Goal: Information Seeking & Learning: Learn about a topic

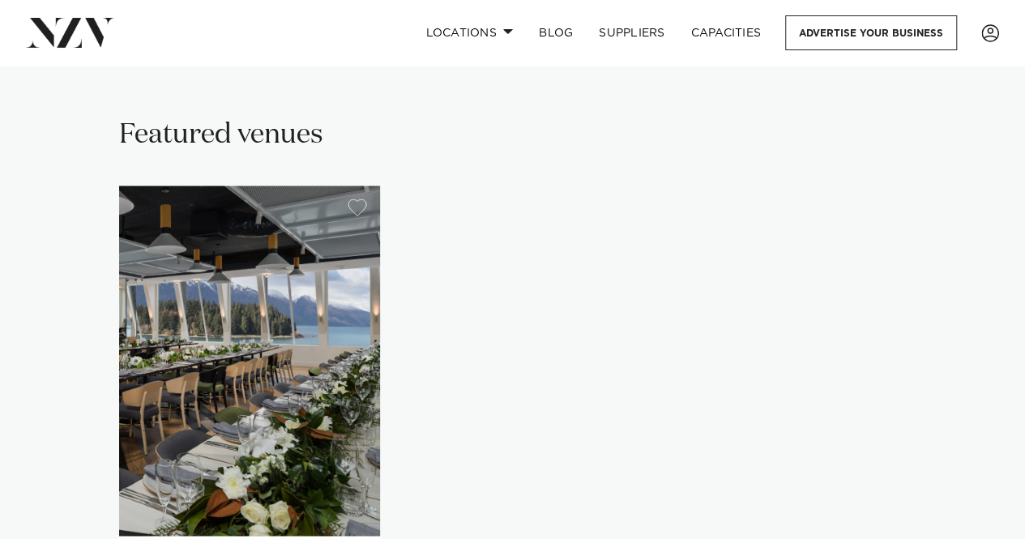
drag, startPoint x: 659, startPoint y: 205, endPoint x: 654, endPoint y: 330, distance: 125.6
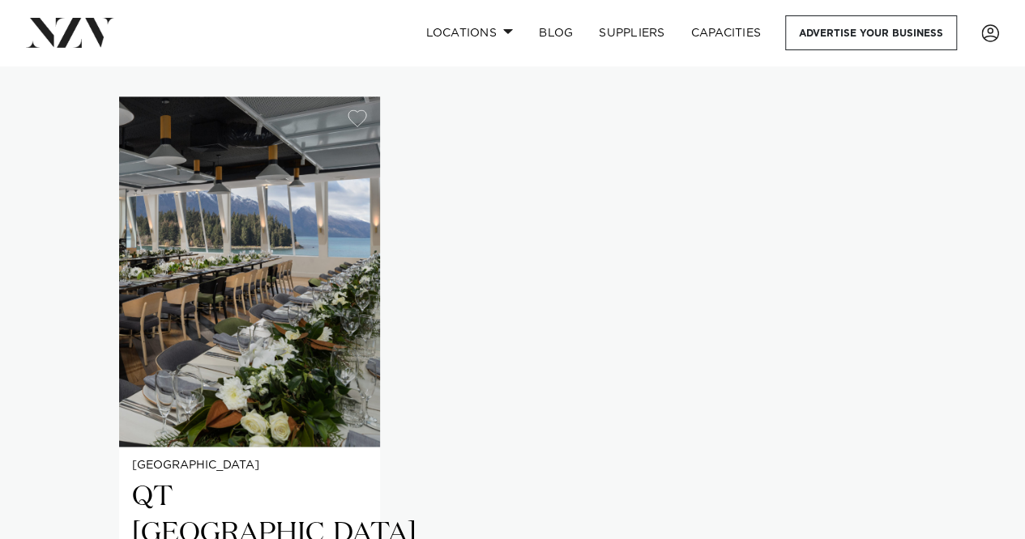
scroll to position [1116, 0]
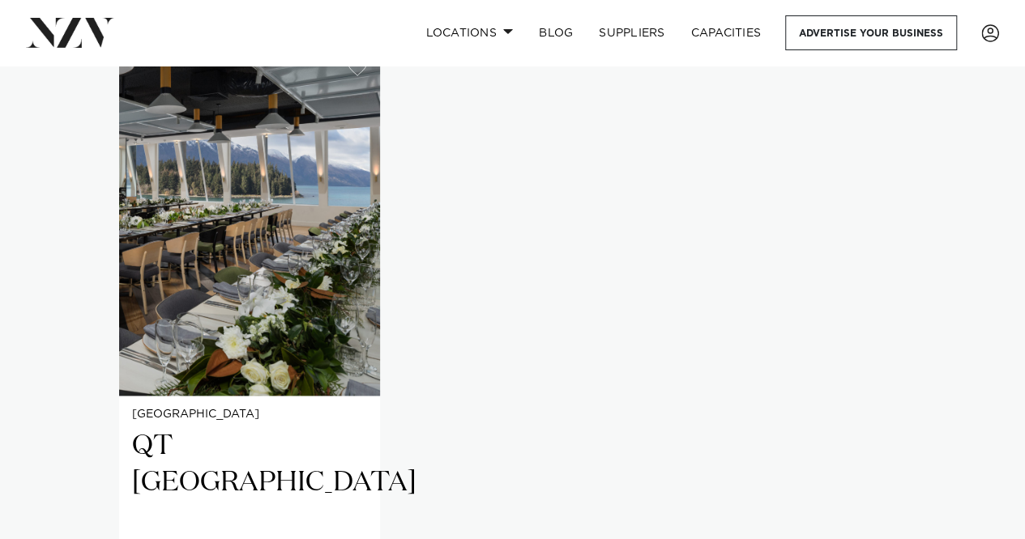
drag, startPoint x: 635, startPoint y: 174, endPoint x: 638, endPoint y: 266, distance: 91.6
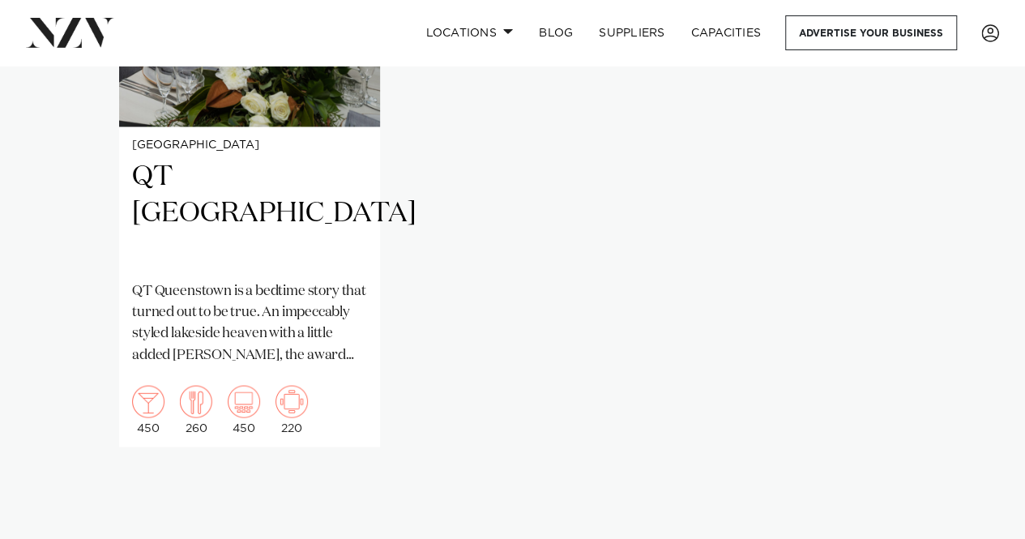
drag, startPoint x: 622, startPoint y: 236, endPoint x: 622, endPoint y: 286, distance: 50.2
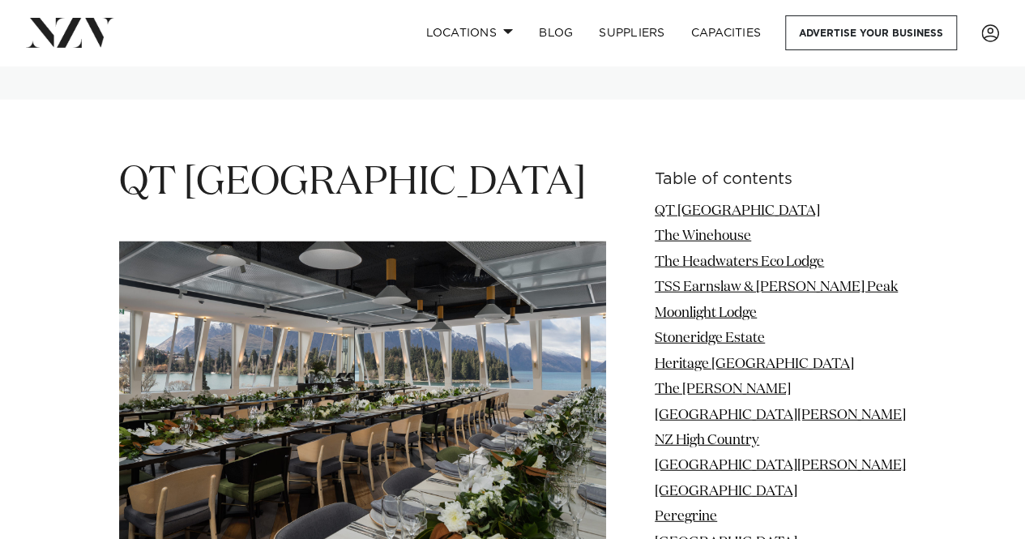
drag, startPoint x: 630, startPoint y: 135, endPoint x: 625, endPoint y: 274, distance: 138.6
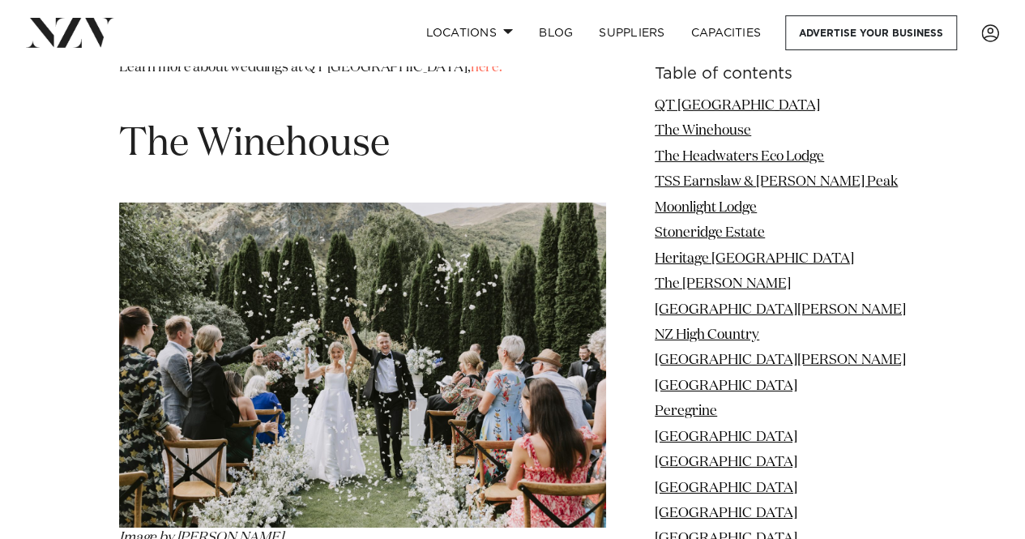
drag, startPoint x: 927, startPoint y: 251, endPoint x: 928, endPoint y: 333, distance: 81.8
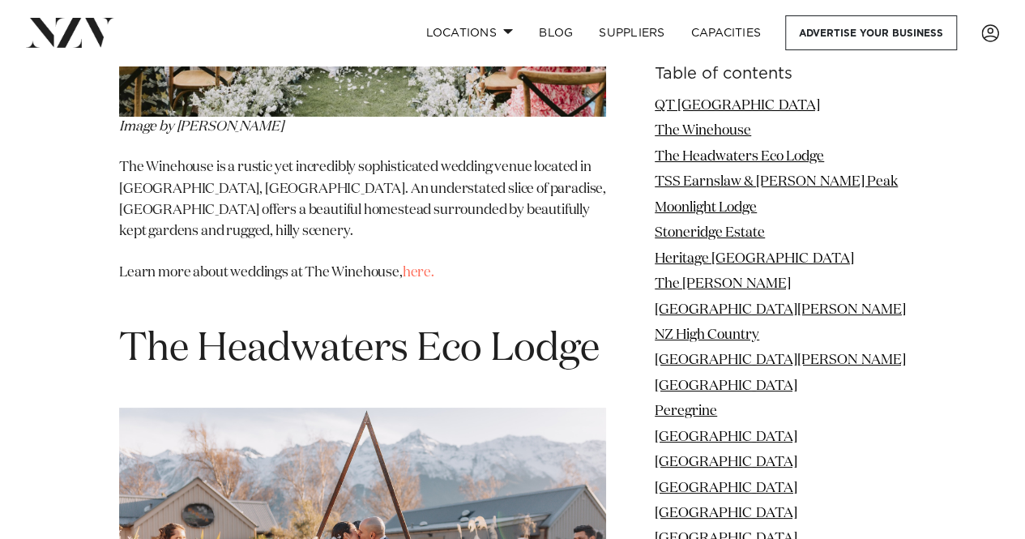
drag, startPoint x: 917, startPoint y: 198, endPoint x: 922, endPoint y: 239, distance: 40.8
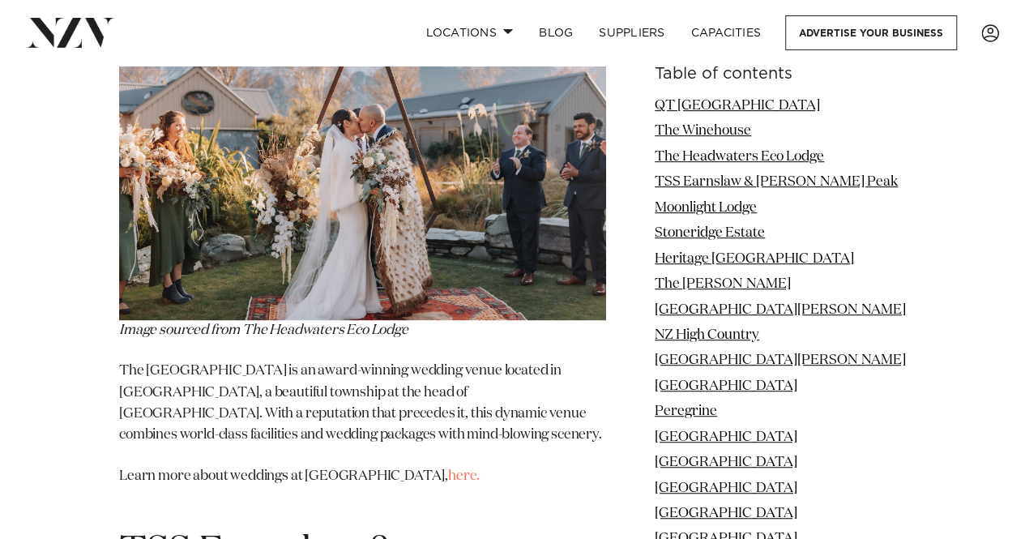
drag, startPoint x: 931, startPoint y: 245, endPoint x: 936, endPoint y: 275, distance: 30.4
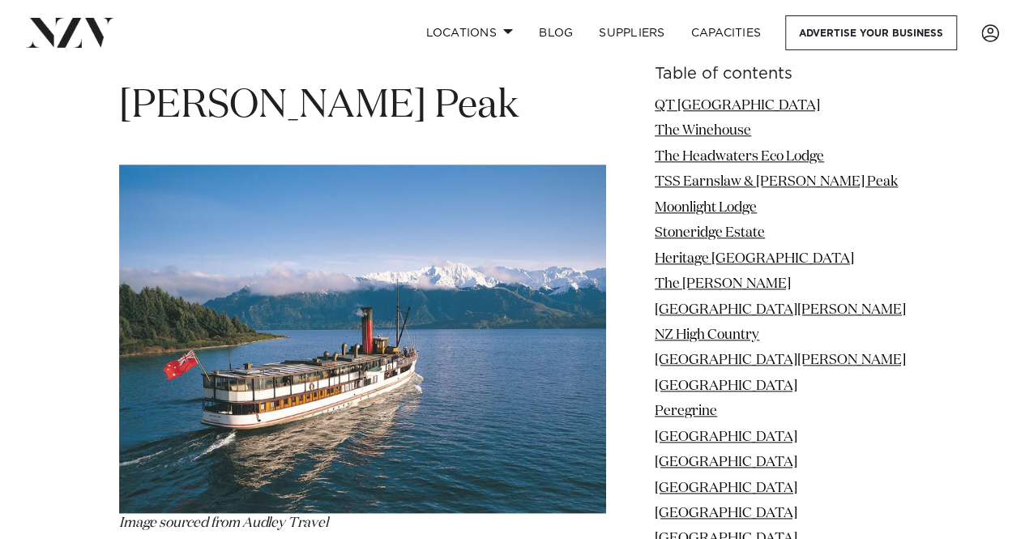
drag, startPoint x: 938, startPoint y: 157, endPoint x: 921, endPoint y: 289, distance: 133.1
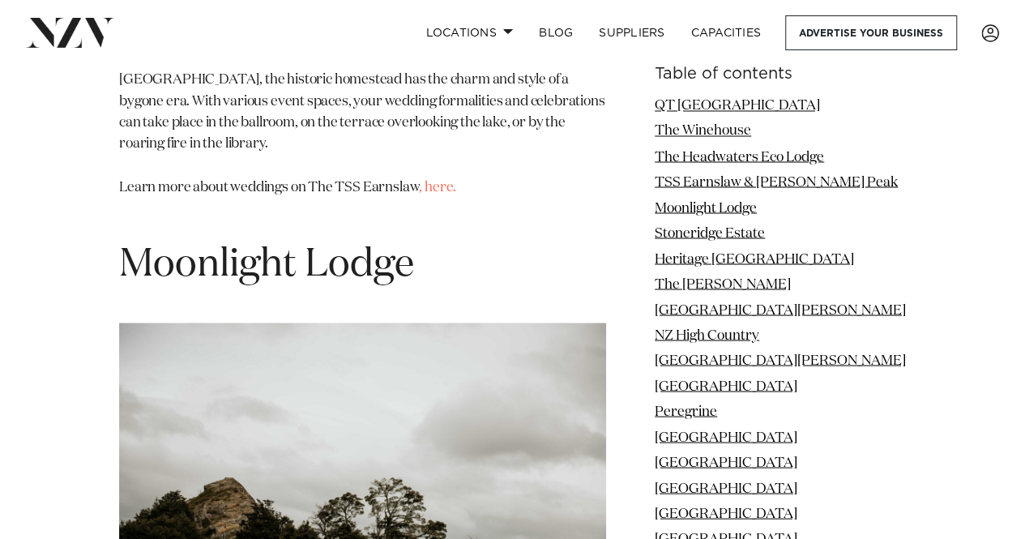
drag, startPoint x: 910, startPoint y: 166, endPoint x: 904, endPoint y: 349, distance: 183.2
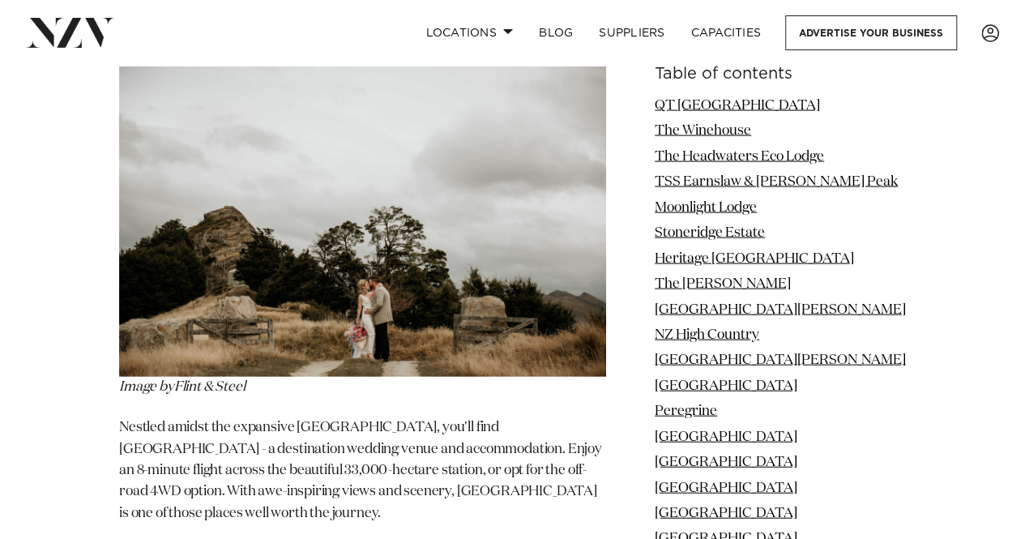
drag, startPoint x: 935, startPoint y: 132, endPoint x: 933, endPoint y: 258, distance: 126.4
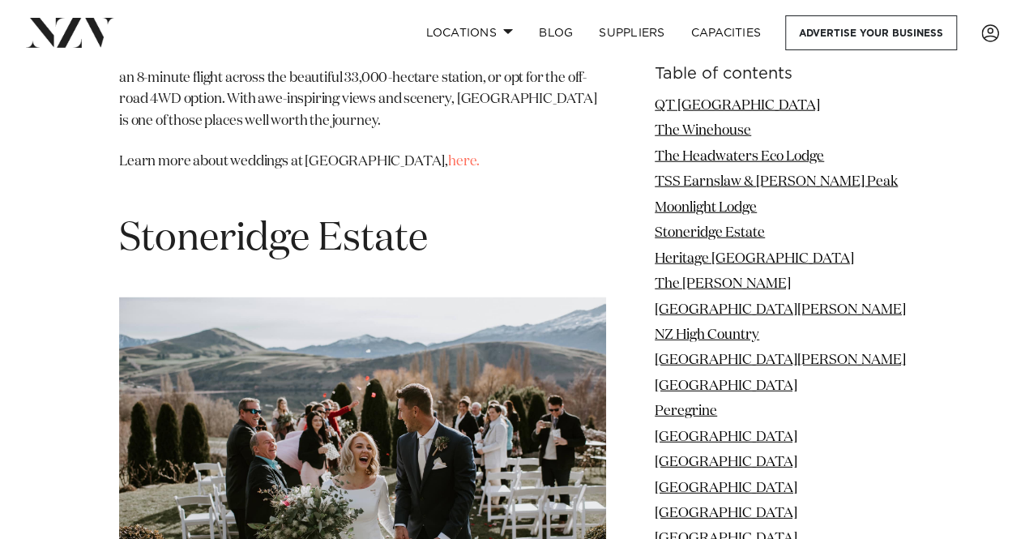
drag, startPoint x: 940, startPoint y: 182, endPoint x: 938, endPoint y: 304, distance: 121.5
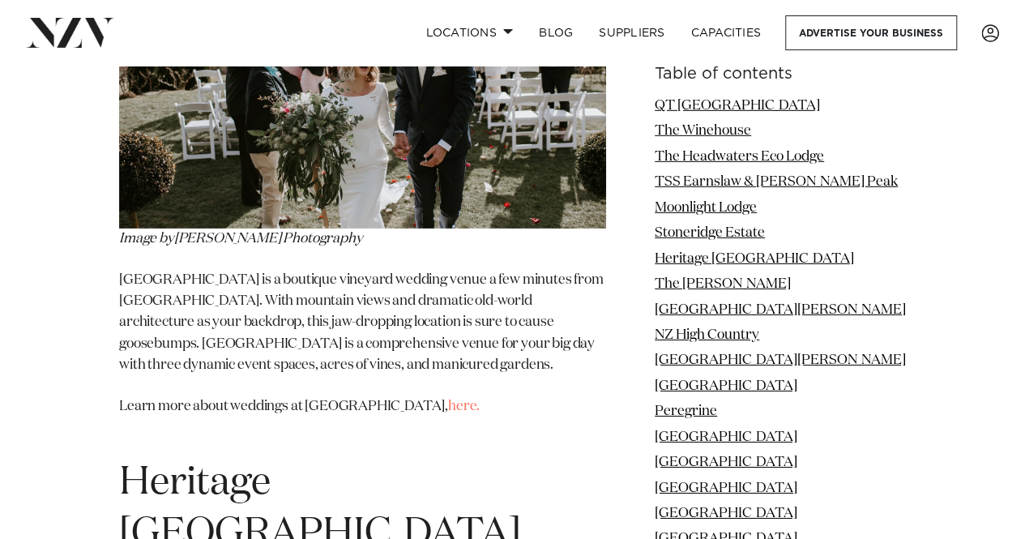
drag, startPoint x: 931, startPoint y: 232, endPoint x: 915, endPoint y: 403, distance: 170.9
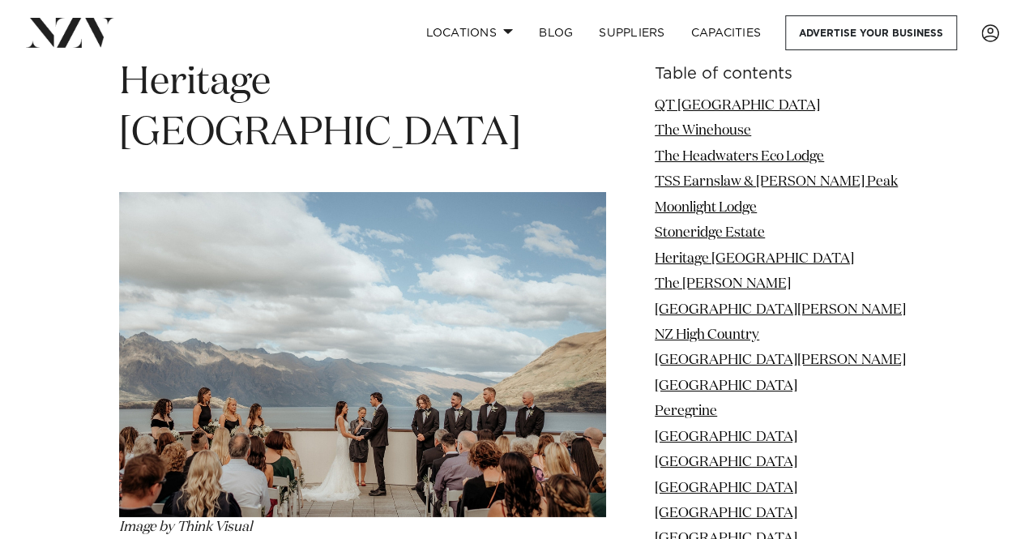
scroll to position [6084, 0]
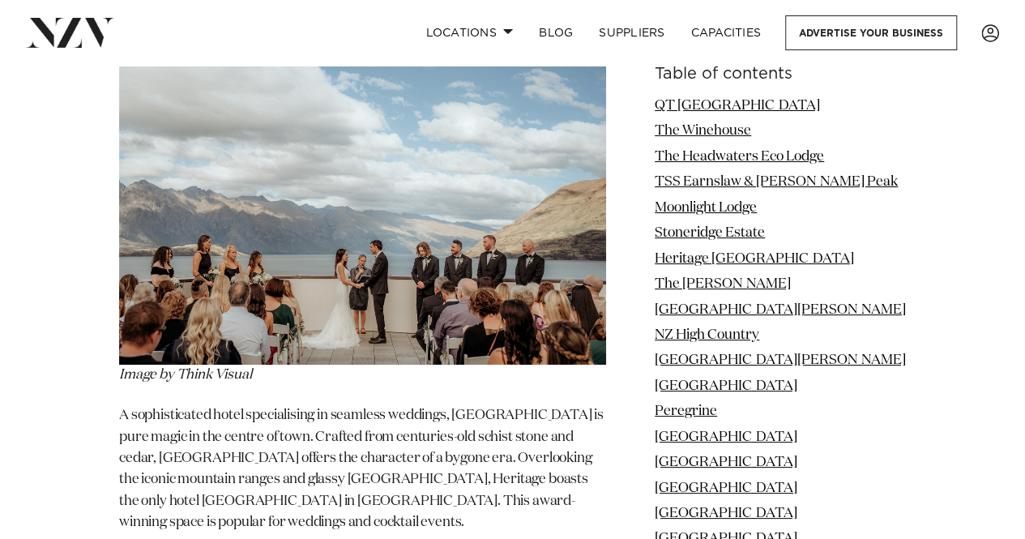
drag, startPoint x: 920, startPoint y: 187, endPoint x: 939, endPoint y: 315, distance: 129.3
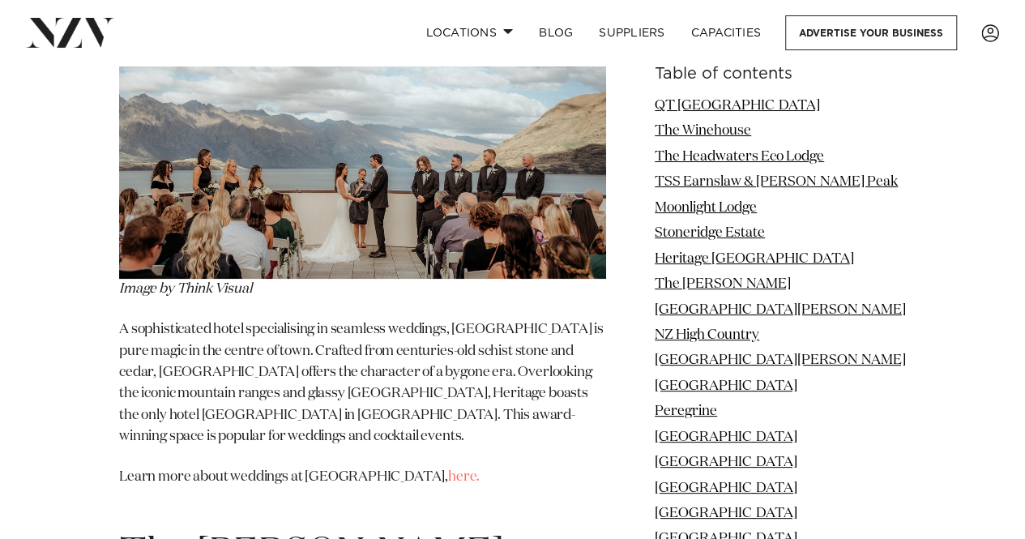
scroll to position [6170, 0]
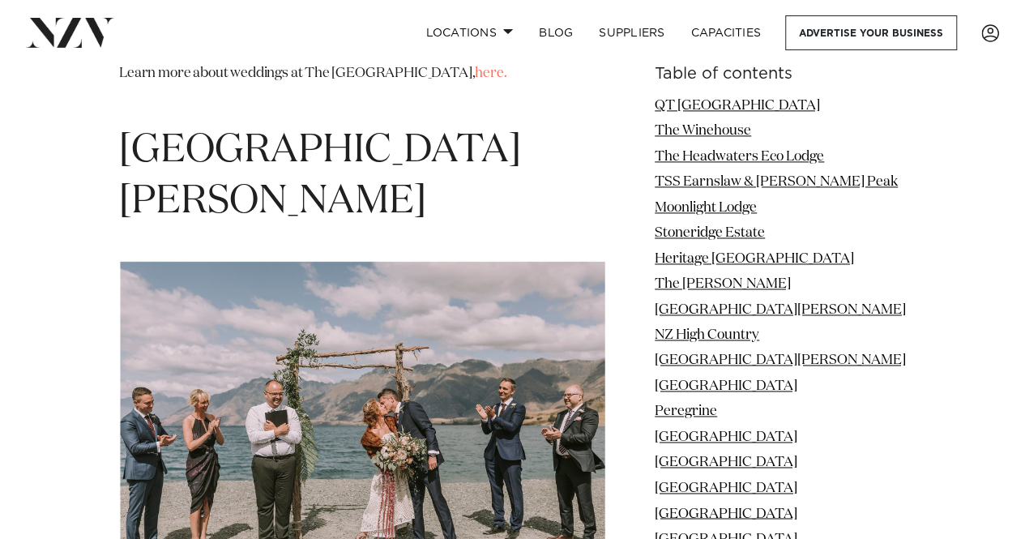
drag, startPoint x: 969, startPoint y: 216, endPoint x: 970, endPoint y: 313, distance: 96.4
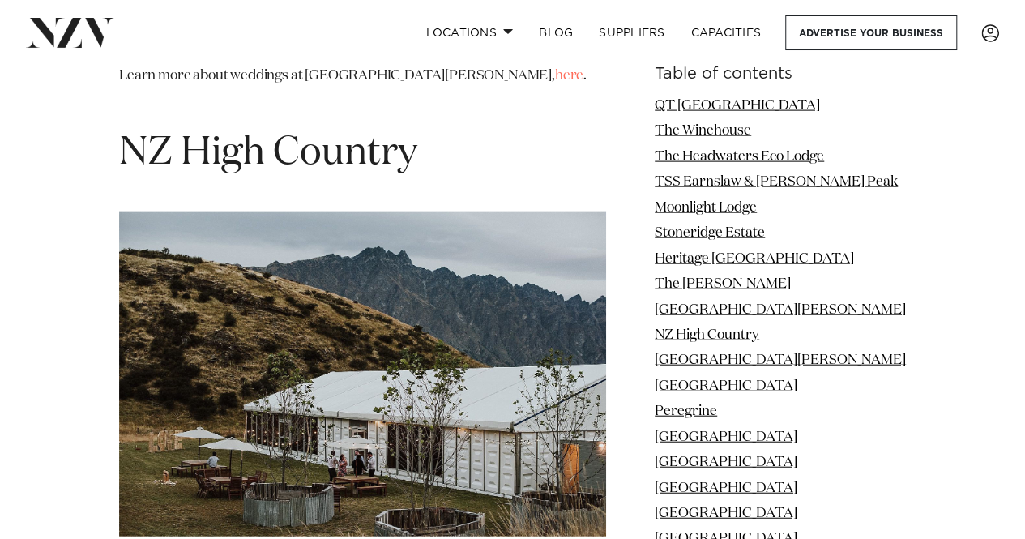
drag, startPoint x: 971, startPoint y: 188, endPoint x: 978, endPoint y: 320, distance: 132.2
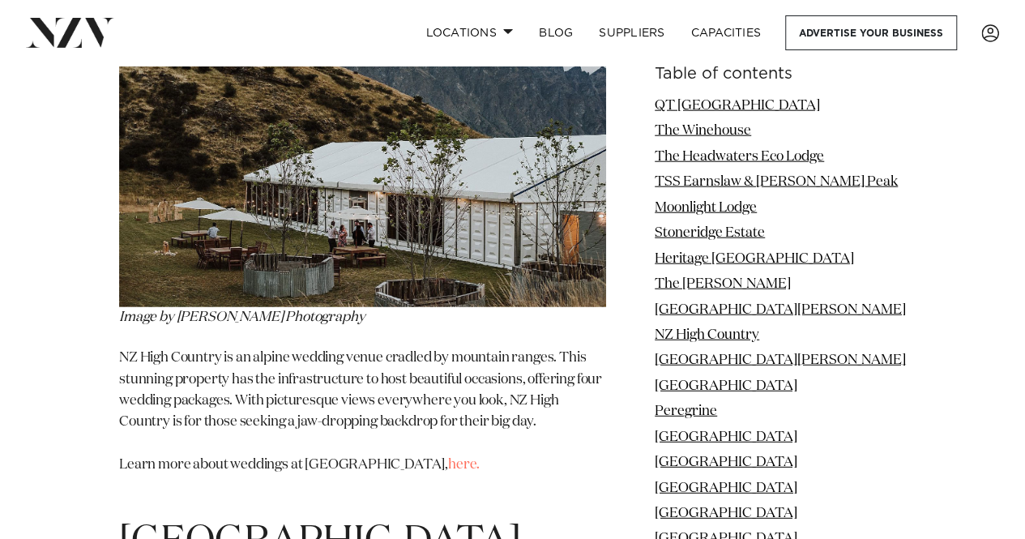
drag, startPoint x: 964, startPoint y: 160, endPoint x: 964, endPoint y: 257, distance: 96.4
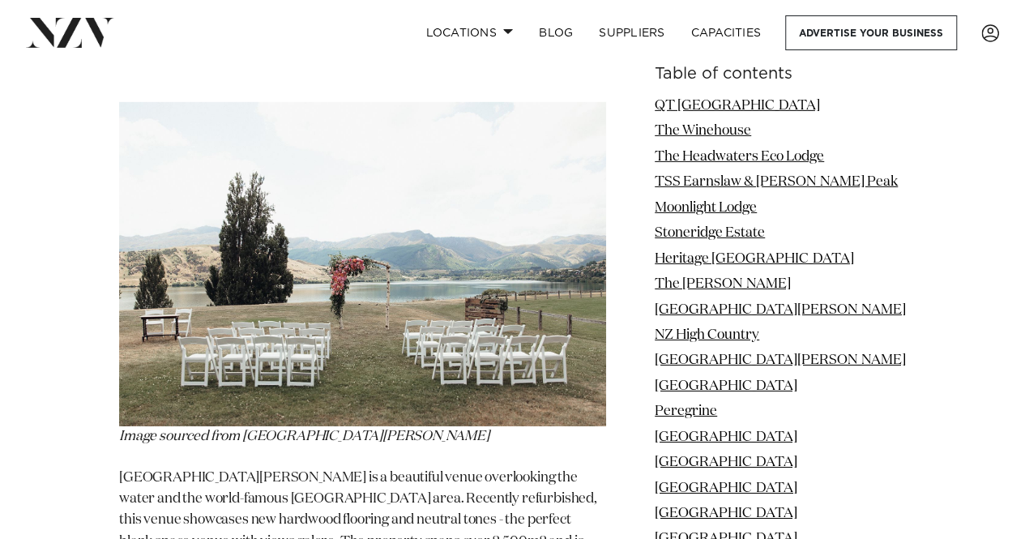
drag, startPoint x: 965, startPoint y: 259, endPoint x: 985, endPoint y: 386, distance: 128.6
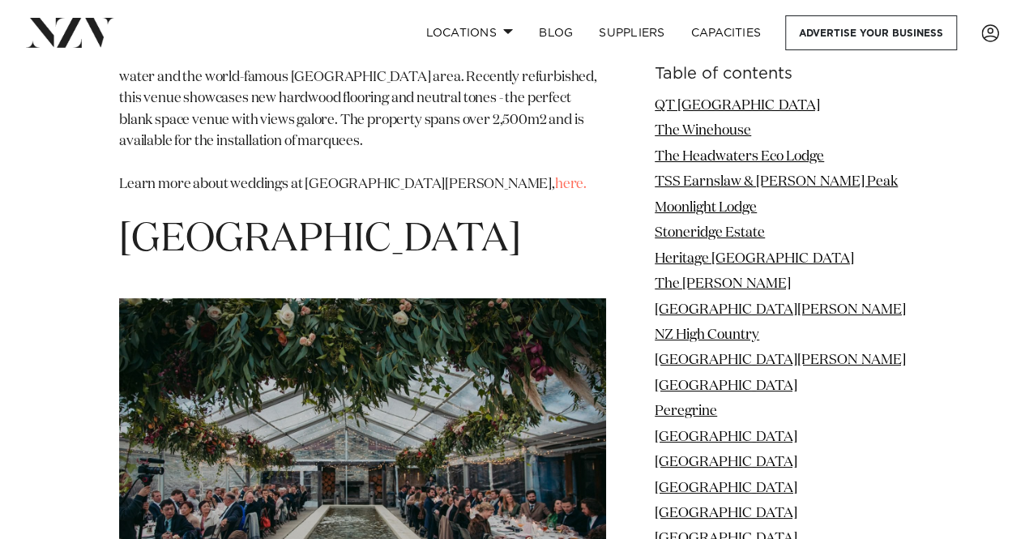
drag, startPoint x: 977, startPoint y: 160, endPoint x: 979, endPoint y: 309, distance: 149.1
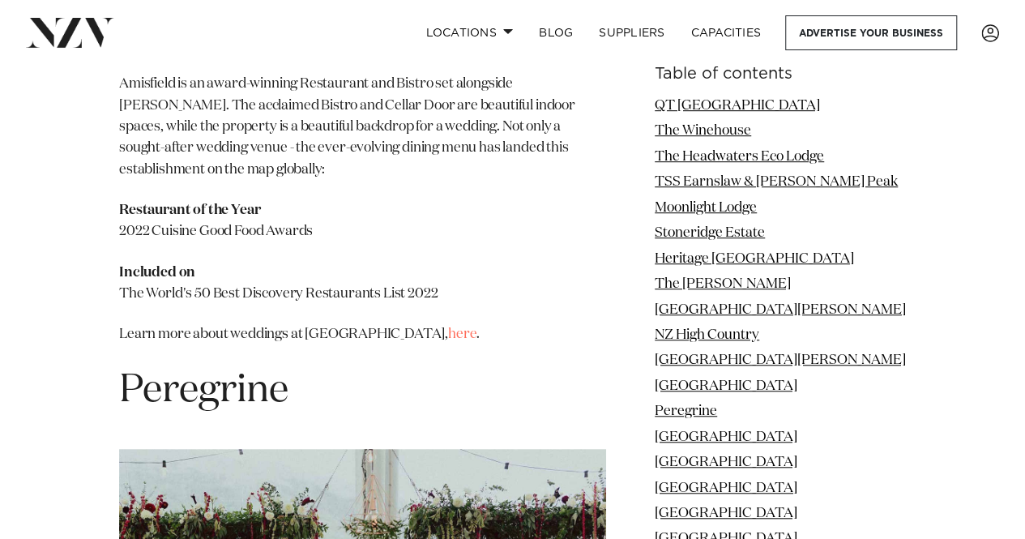
drag, startPoint x: 991, startPoint y: 215, endPoint x: 990, endPoint y: 367, distance: 152.3
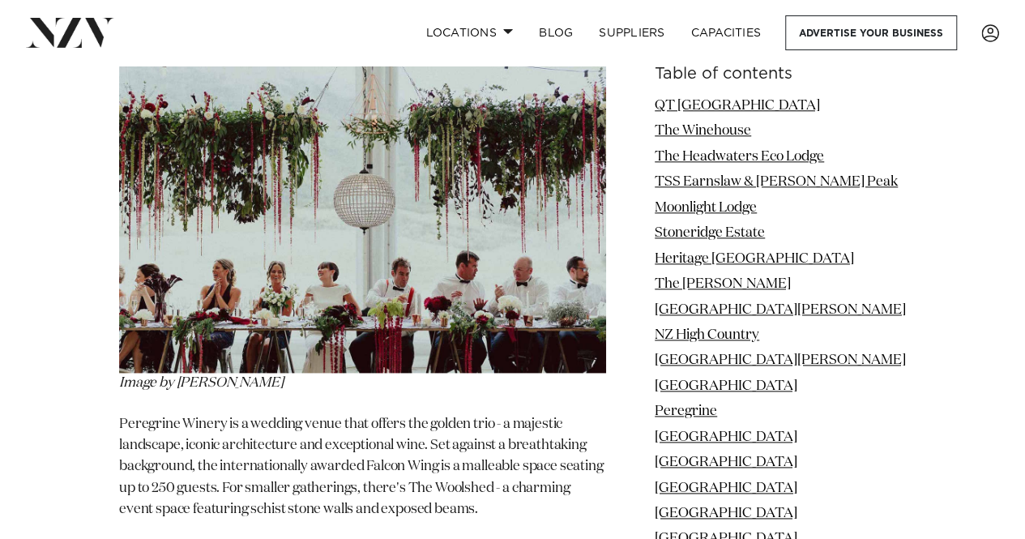
drag, startPoint x: 987, startPoint y: 229, endPoint x: 984, endPoint y: 357, distance: 128.0
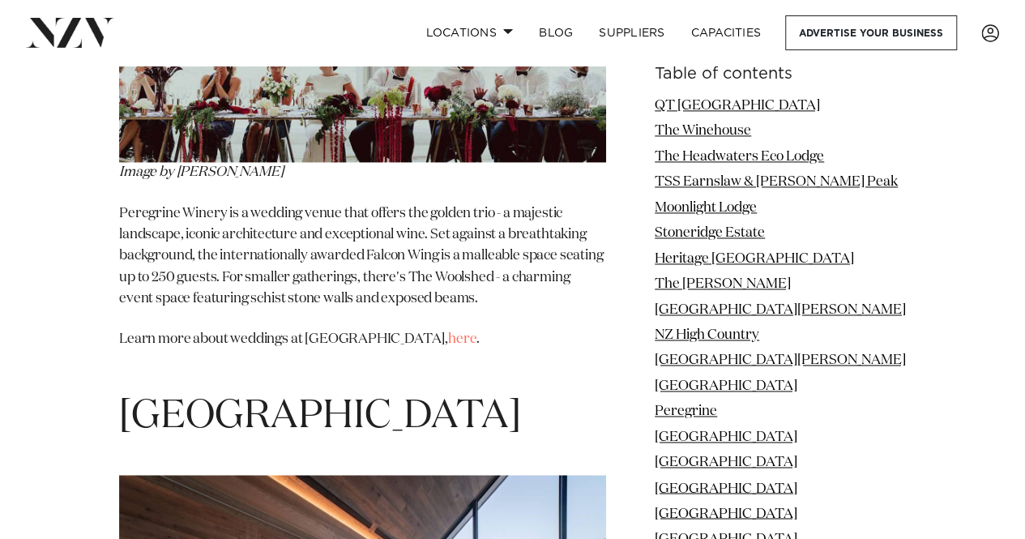
drag, startPoint x: 914, startPoint y: 248, endPoint x: 914, endPoint y: 307, distance: 59.1
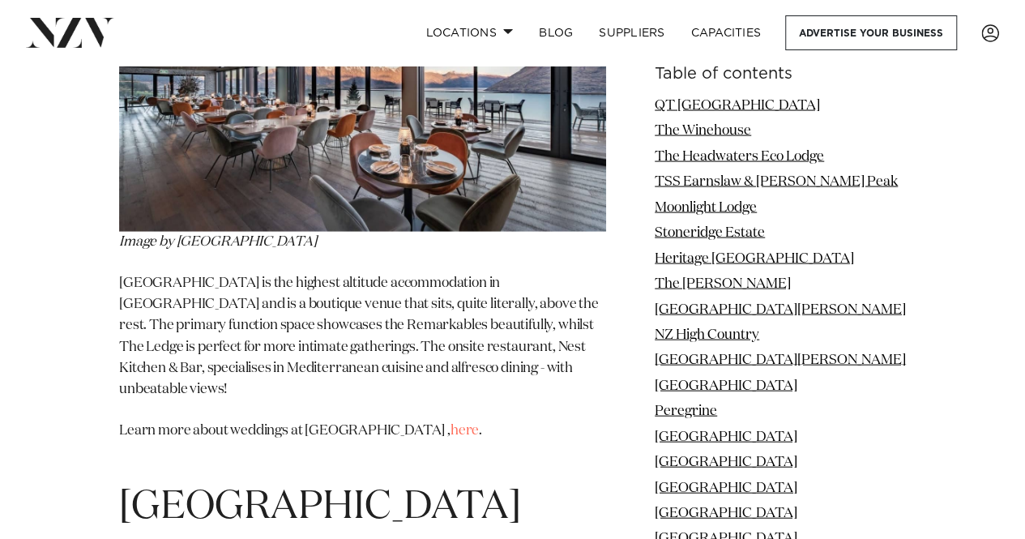
drag, startPoint x: 955, startPoint y: 274, endPoint x: 947, endPoint y: 310, distance: 37.3
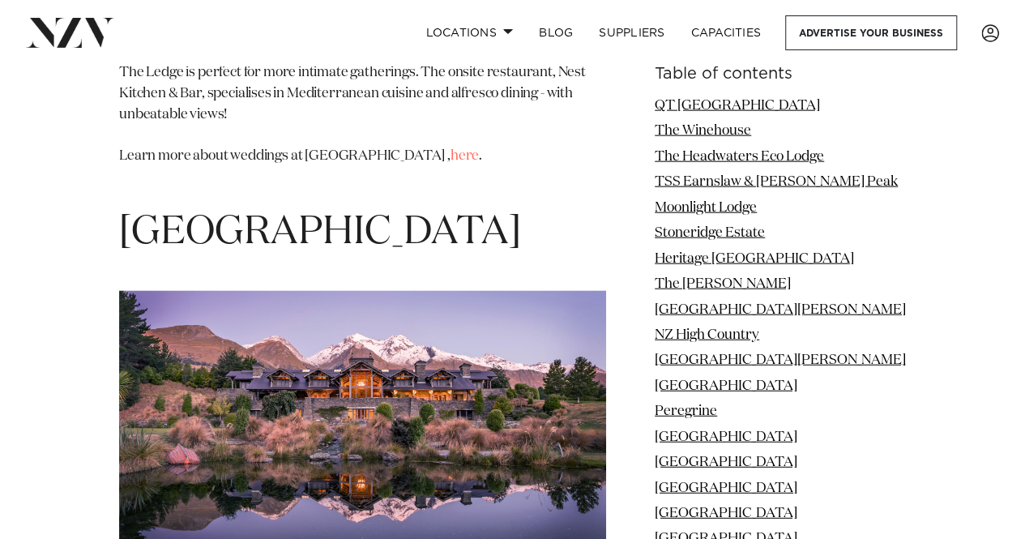
drag, startPoint x: 950, startPoint y: 147, endPoint x: 954, endPoint y: 322, distance: 175.0
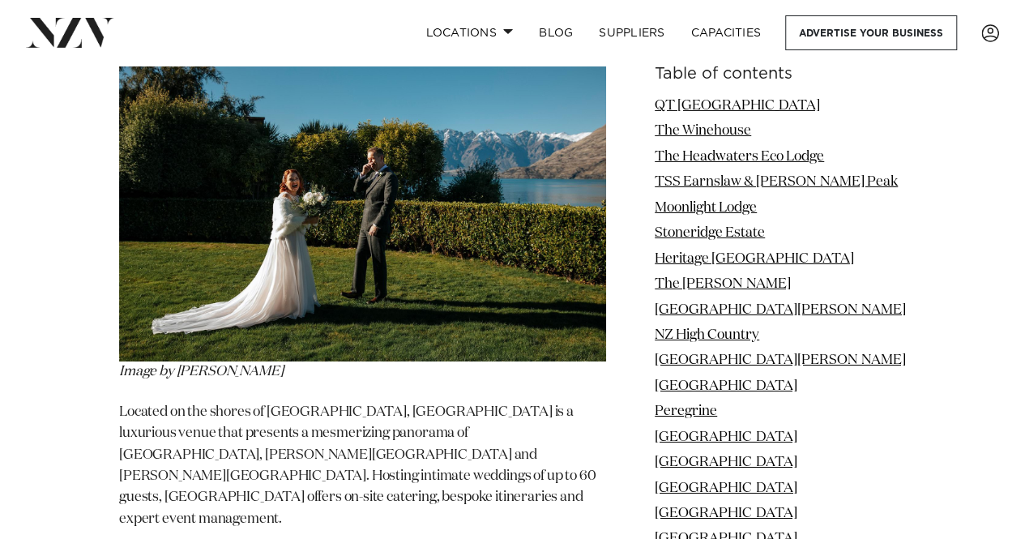
drag, startPoint x: 969, startPoint y: 181, endPoint x: 957, endPoint y: 401, distance: 220.6
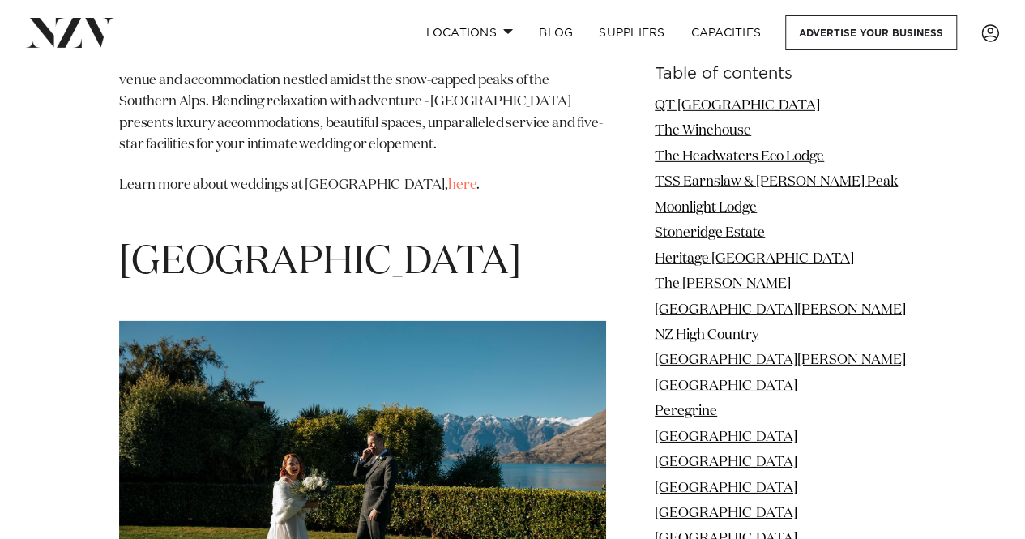
drag, startPoint x: 958, startPoint y: 364, endPoint x: 913, endPoint y: 214, distance: 156.6
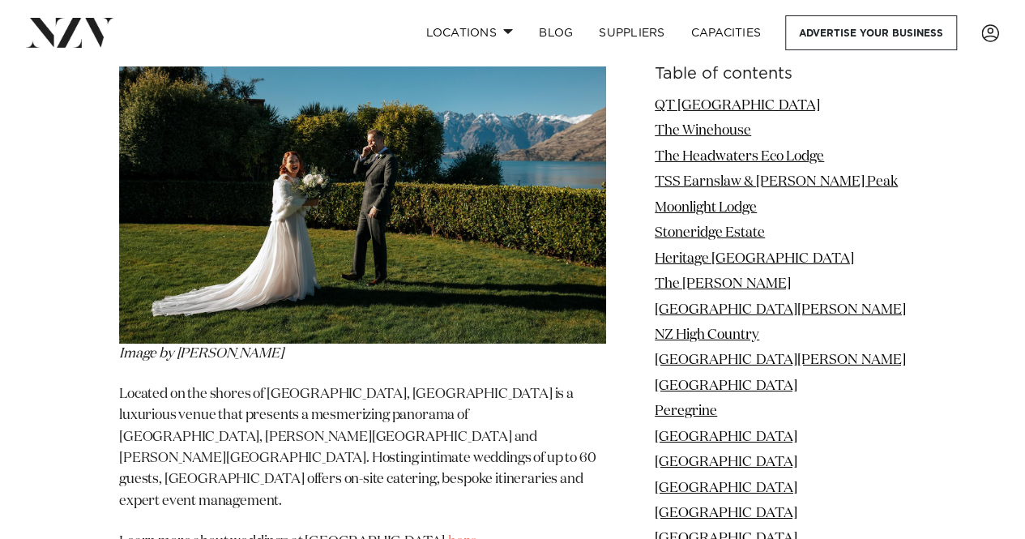
drag, startPoint x: 966, startPoint y: 259, endPoint x: 970, endPoint y: 362, distance: 102.9
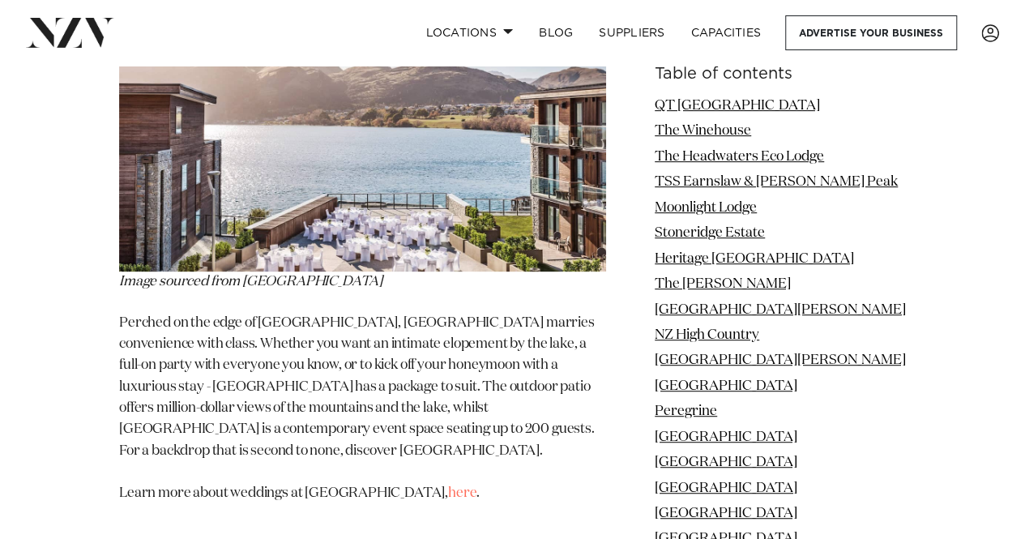
drag, startPoint x: 975, startPoint y: 200, endPoint x: 988, endPoint y: 325, distance: 125.4
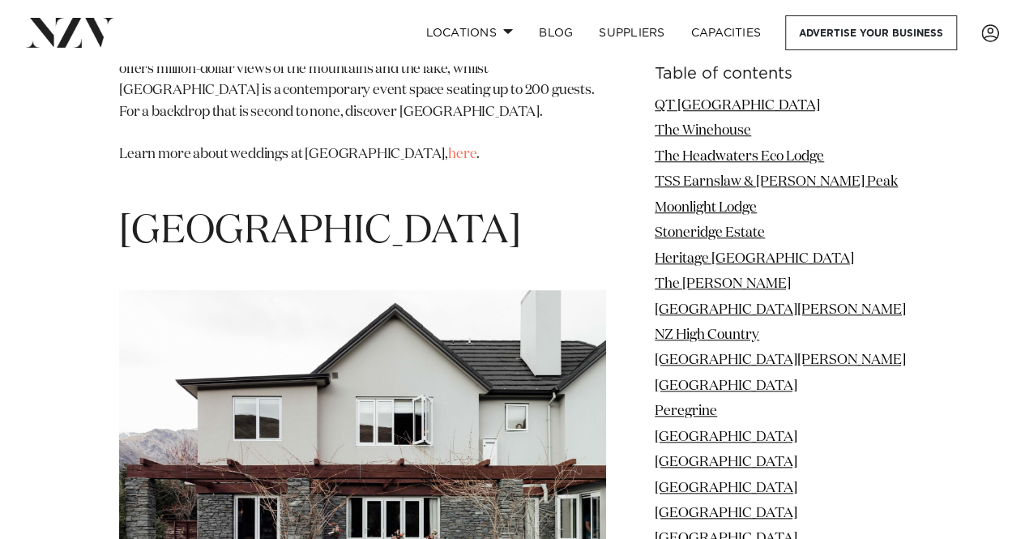
drag, startPoint x: 983, startPoint y: 336, endPoint x: 973, endPoint y: 367, distance: 32.5
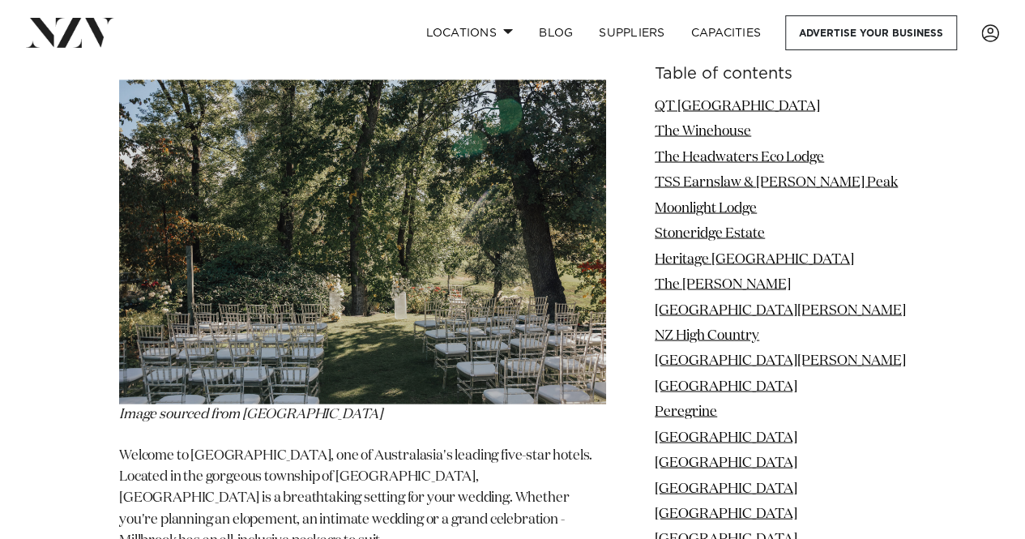
drag, startPoint x: 980, startPoint y: 240, endPoint x: 961, endPoint y: 471, distance: 231.7
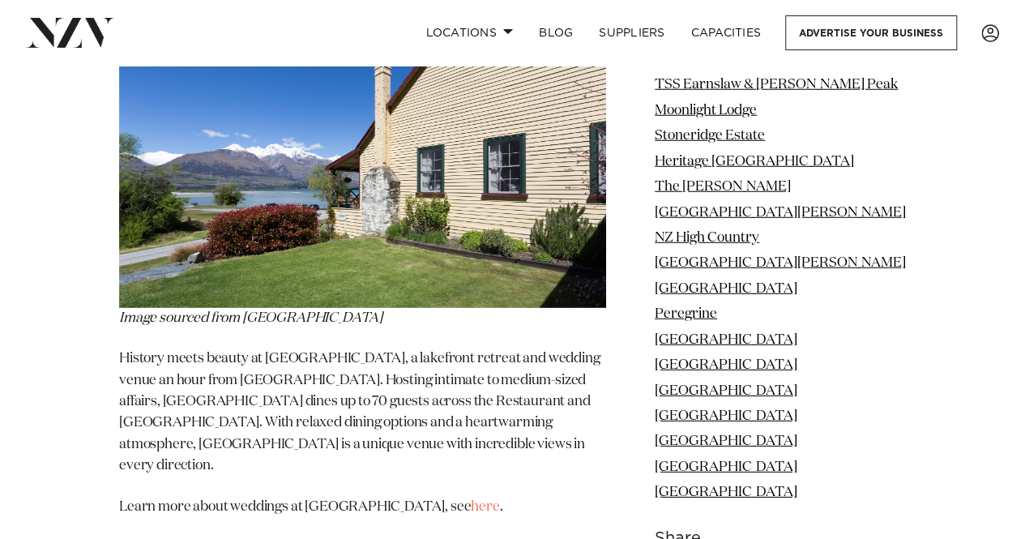
drag, startPoint x: 947, startPoint y: 318, endPoint x: 939, endPoint y: 433, distance: 115.3
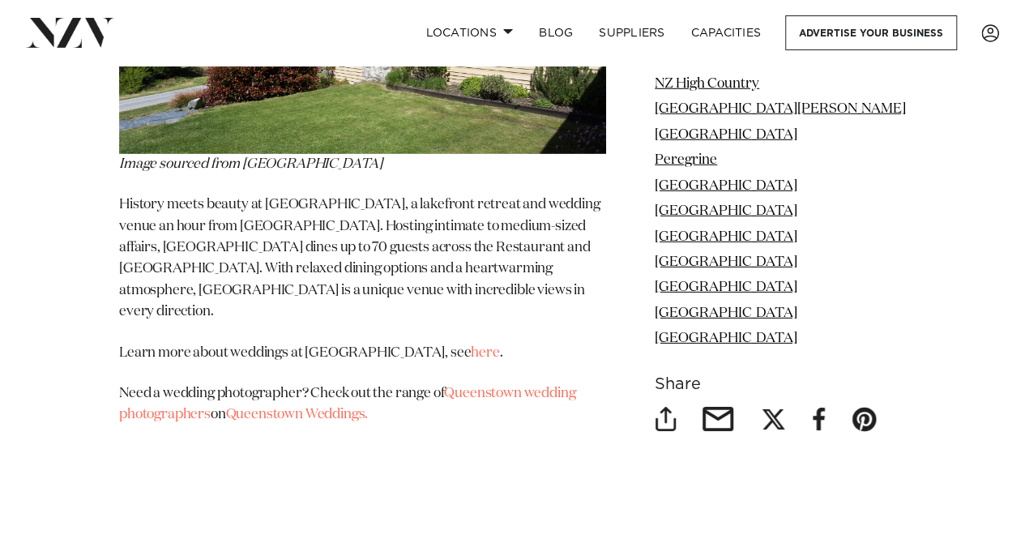
drag, startPoint x: 914, startPoint y: 289, endPoint x: 920, endPoint y: 347, distance: 58.7
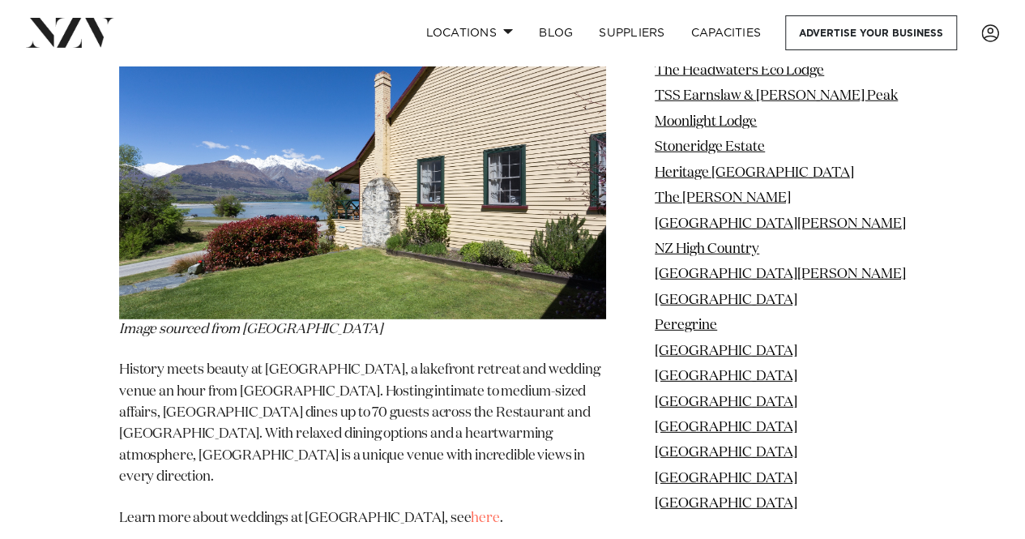
drag, startPoint x: 914, startPoint y: 288, endPoint x: 901, endPoint y: 236, distance: 54.4
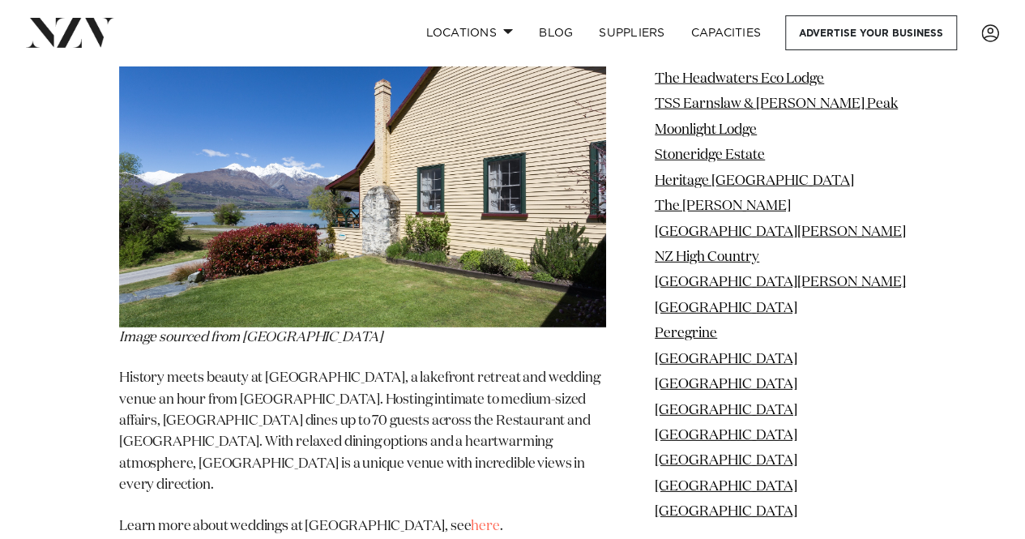
drag, startPoint x: 441, startPoint y: 473, endPoint x: 444, endPoint y: 508, distance: 34.9
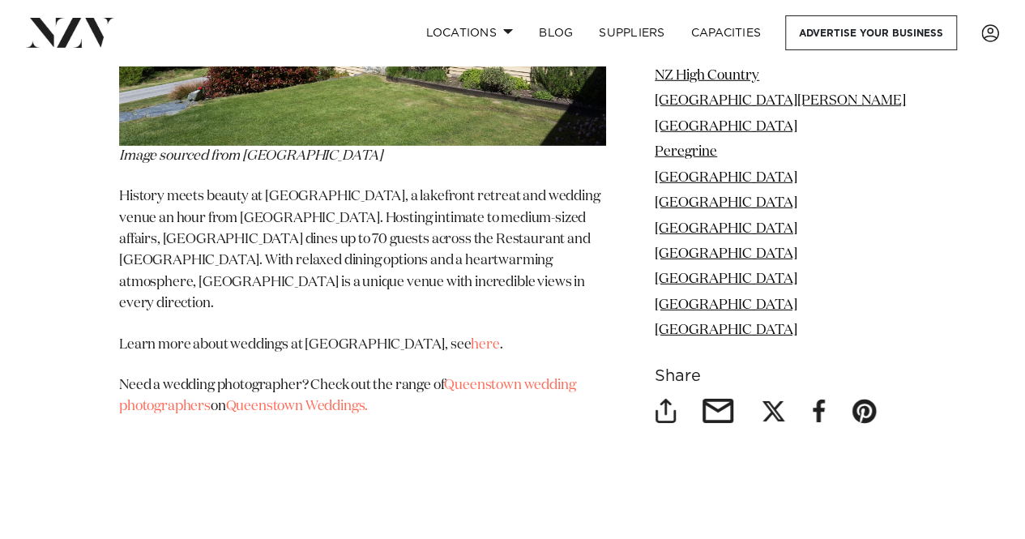
drag, startPoint x: 1018, startPoint y: 328, endPoint x: 991, endPoint y: 453, distance: 127.6
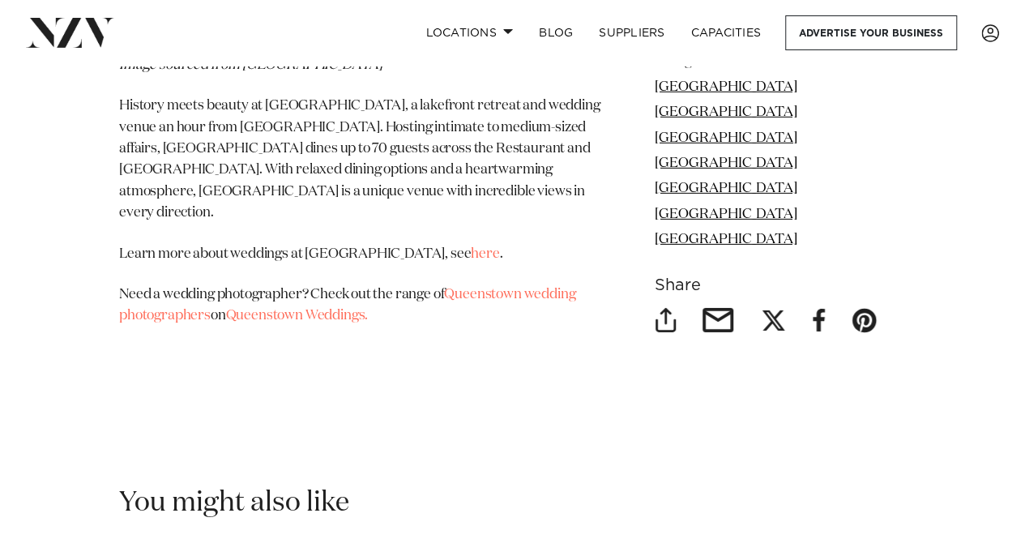
drag, startPoint x: 988, startPoint y: 346, endPoint x: 987, endPoint y: 356, distance: 9.9
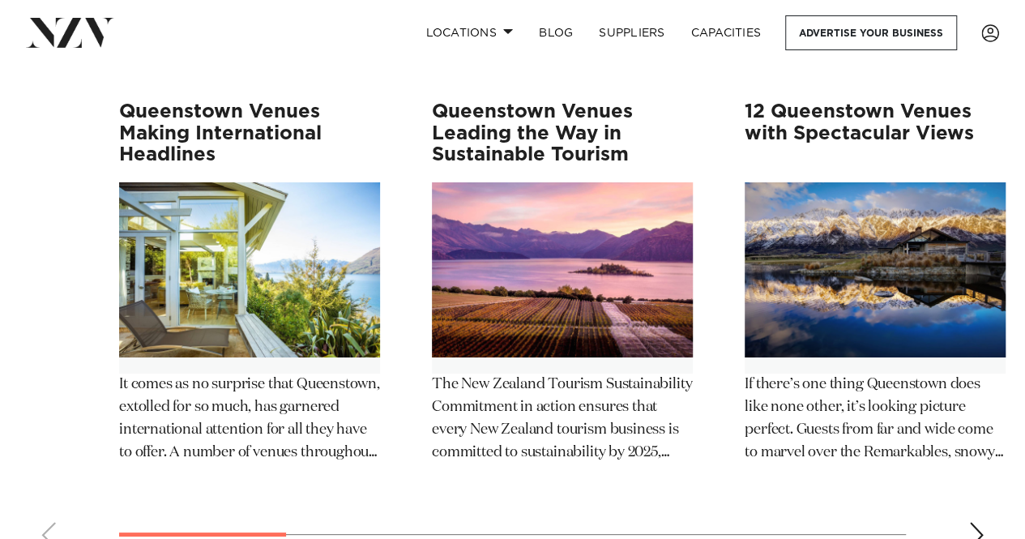
drag, startPoint x: 987, startPoint y: 386, endPoint x: 984, endPoint y: 472, distance: 85.9
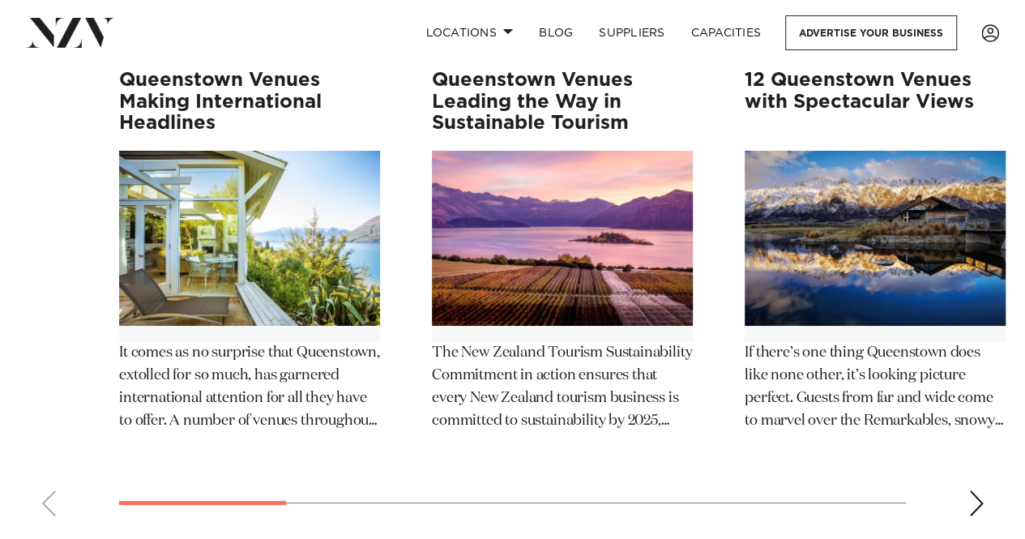
click at [215, 247] on img "1 / 12" at bounding box center [249, 238] width 261 height 175
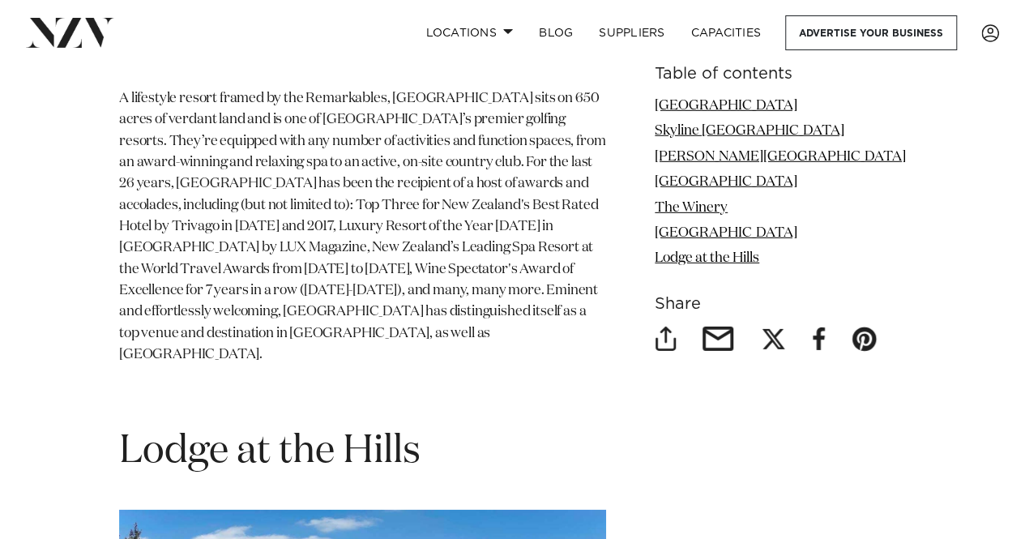
scroll to position [5405, 0]
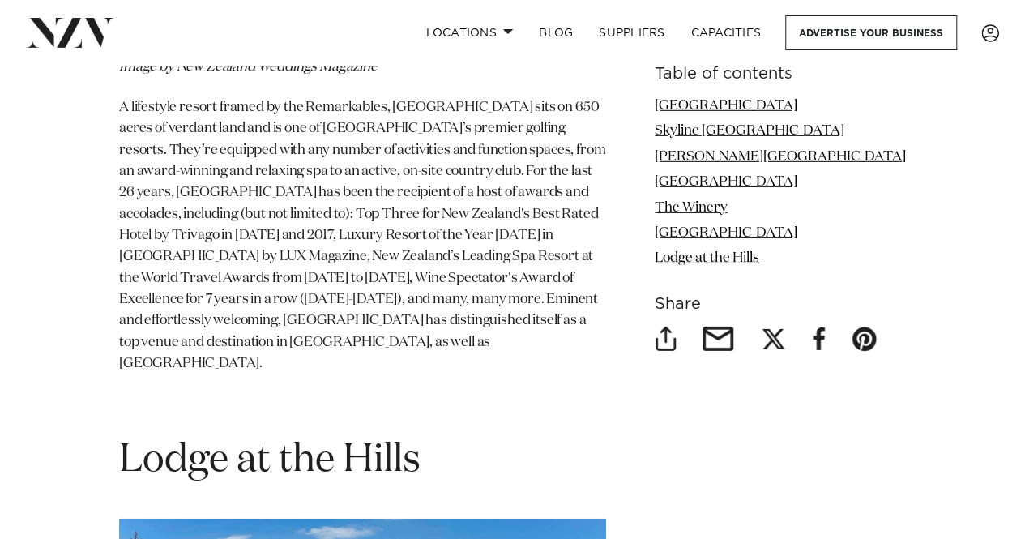
click at [334, 435] on h1 "Lodge at the Hills" at bounding box center [362, 460] width 487 height 51
drag, startPoint x: 334, startPoint y: 228, endPoint x: 335, endPoint y: 249, distance: 20.3
click at [335, 435] on h1 "Lodge at the Hills" at bounding box center [362, 460] width 487 height 51
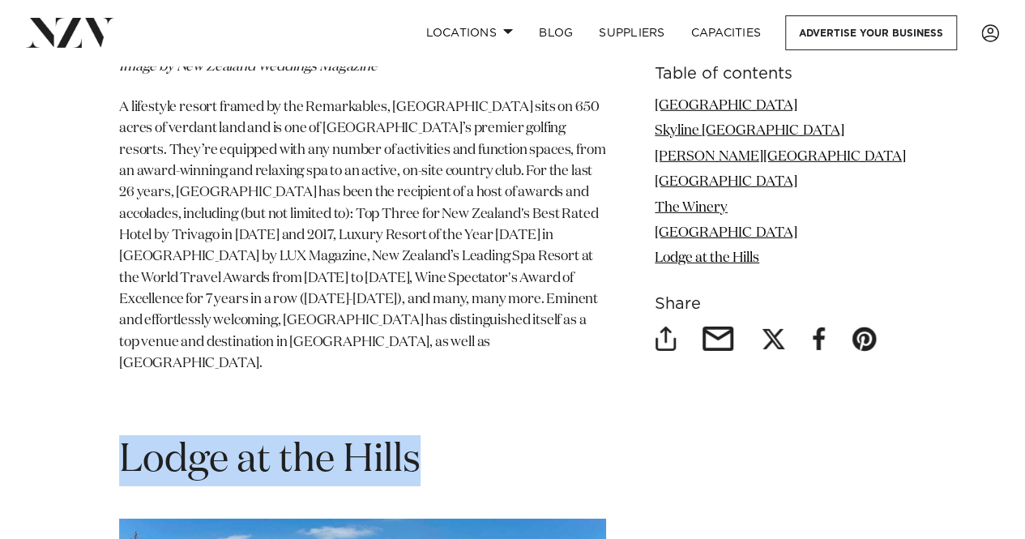
click at [335, 435] on h1 "Lodge at the Hills" at bounding box center [362, 460] width 487 height 51
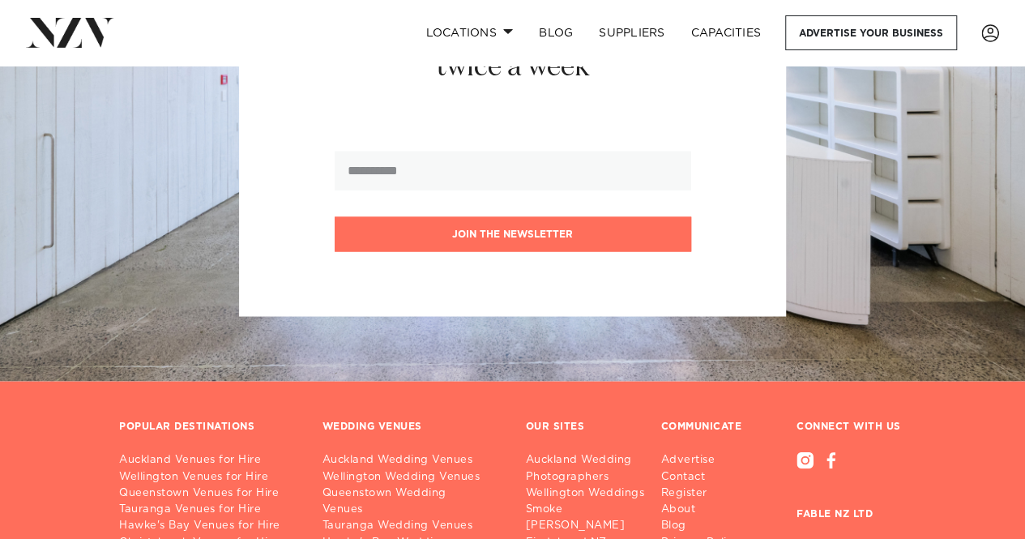
scroll to position [7552, 0]
